Goal: Information Seeking & Learning: Learn about a topic

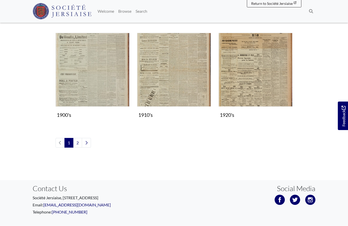
scroll to position [437, 0]
click at [175, 85] on img "Subcollection" at bounding box center [174, 70] width 74 height 74
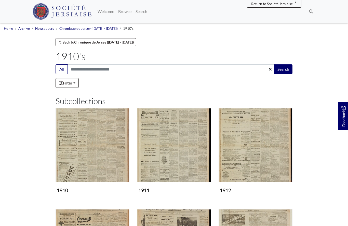
click at [186, 157] on img "Subcollection" at bounding box center [174, 145] width 74 height 74
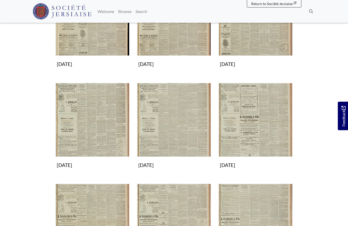
scroll to position [126, 0]
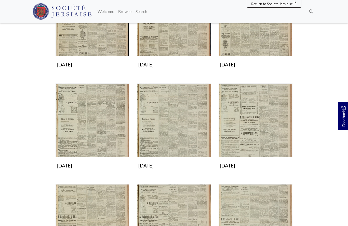
click at [173, 133] on img "Subcollection" at bounding box center [174, 120] width 74 height 74
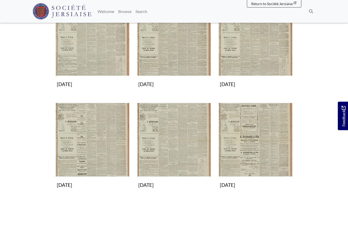
scroll to position [207, 0]
click at [182, 143] on img "Subcollection" at bounding box center [174, 140] width 74 height 74
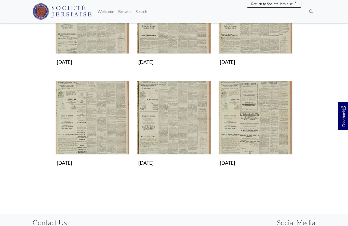
click at [96, 128] on img "Subcollection" at bounding box center [92, 118] width 74 height 74
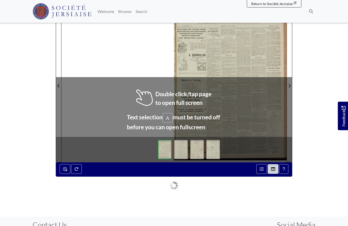
scroll to position [76, 0]
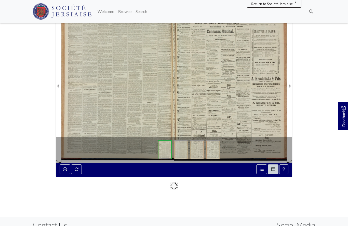
scroll to position [98, 0]
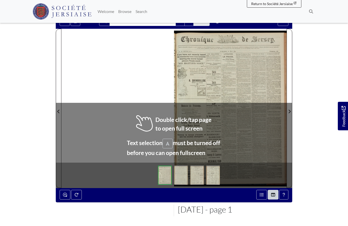
scroll to position [51, 0]
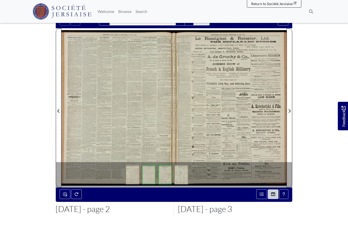
click at [139, 117] on div at bounding box center [117, 107] width 113 height 159
click at [138, 96] on div at bounding box center [117, 107] width 113 height 159
click at [129, 79] on div at bounding box center [117, 107] width 113 height 159
